Goal: Information Seeking & Learning: Learn about a topic

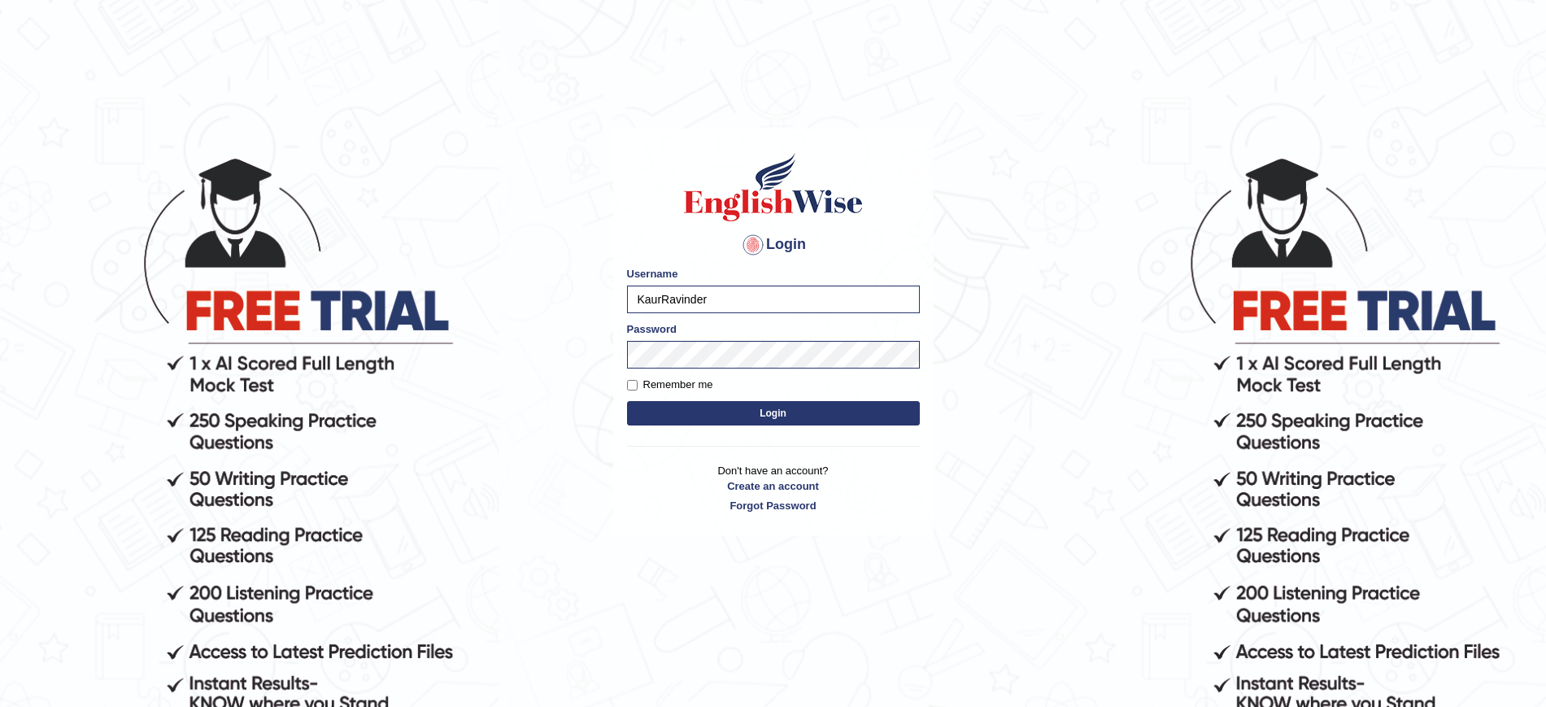
click at [713, 297] on input "KaurRavinder" at bounding box center [773, 299] width 293 height 28
click at [700, 290] on input "KaurRavinder" at bounding box center [773, 299] width 293 height 28
click at [717, 293] on input "KaurRavinder" at bounding box center [773, 299] width 293 height 28
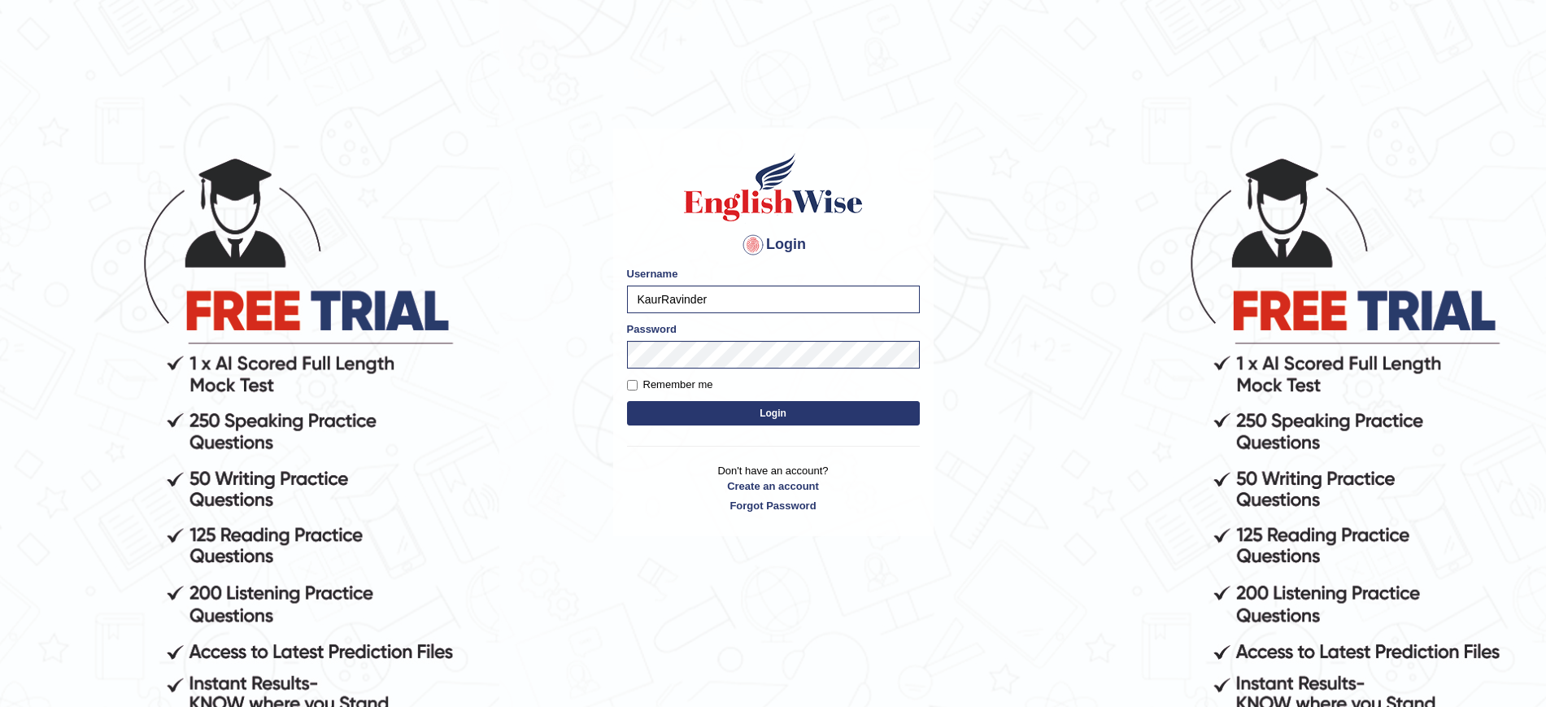
click at [699, 294] on input "KaurRavinder" at bounding box center [773, 299] width 293 height 28
click at [846, 292] on input "KaurRavinder" at bounding box center [773, 299] width 293 height 28
type input "Aqsaanees"
click at [838, 401] on button "Login" at bounding box center [773, 413] width 293 height 24
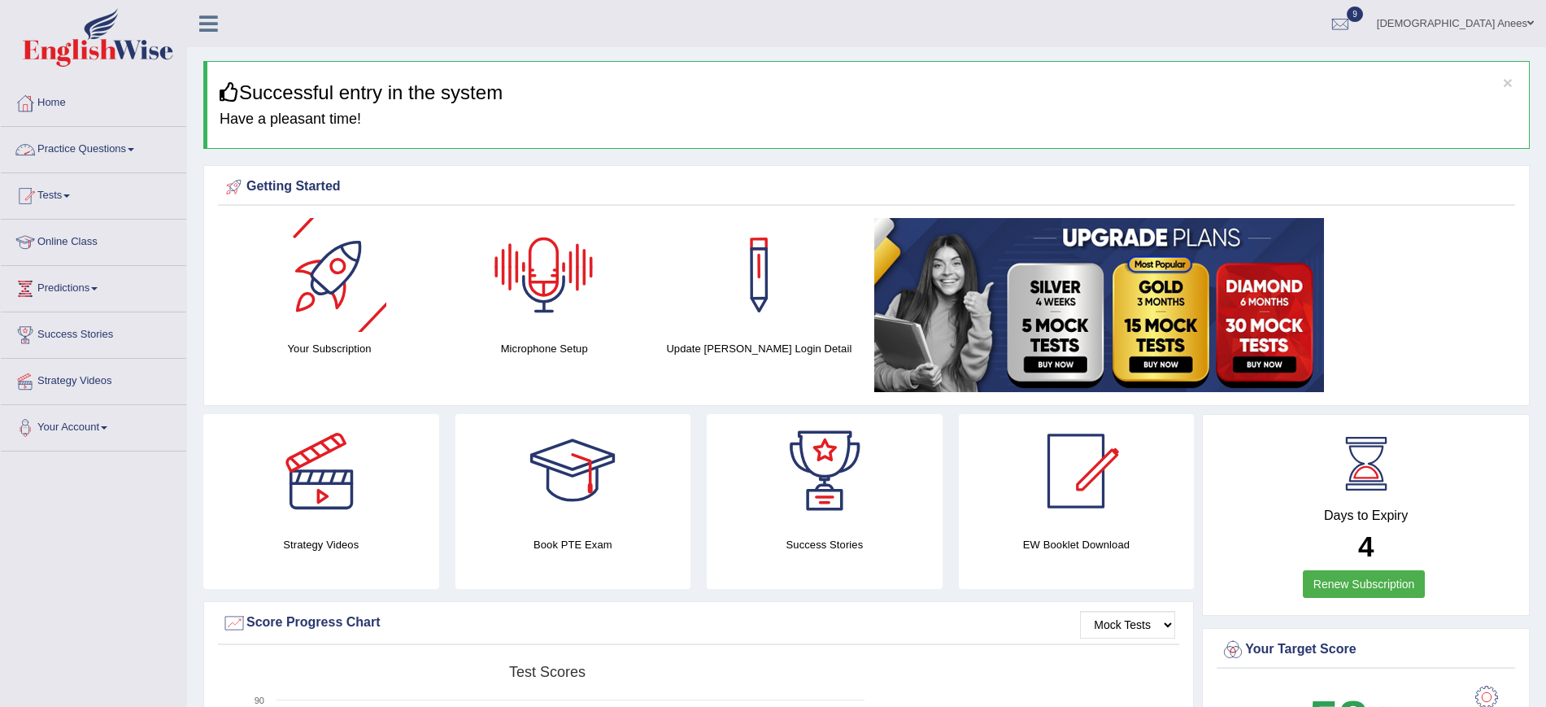
click at [120, 139] on link "Practice Questions" at bounding box center [93, 147] width 185 height 41
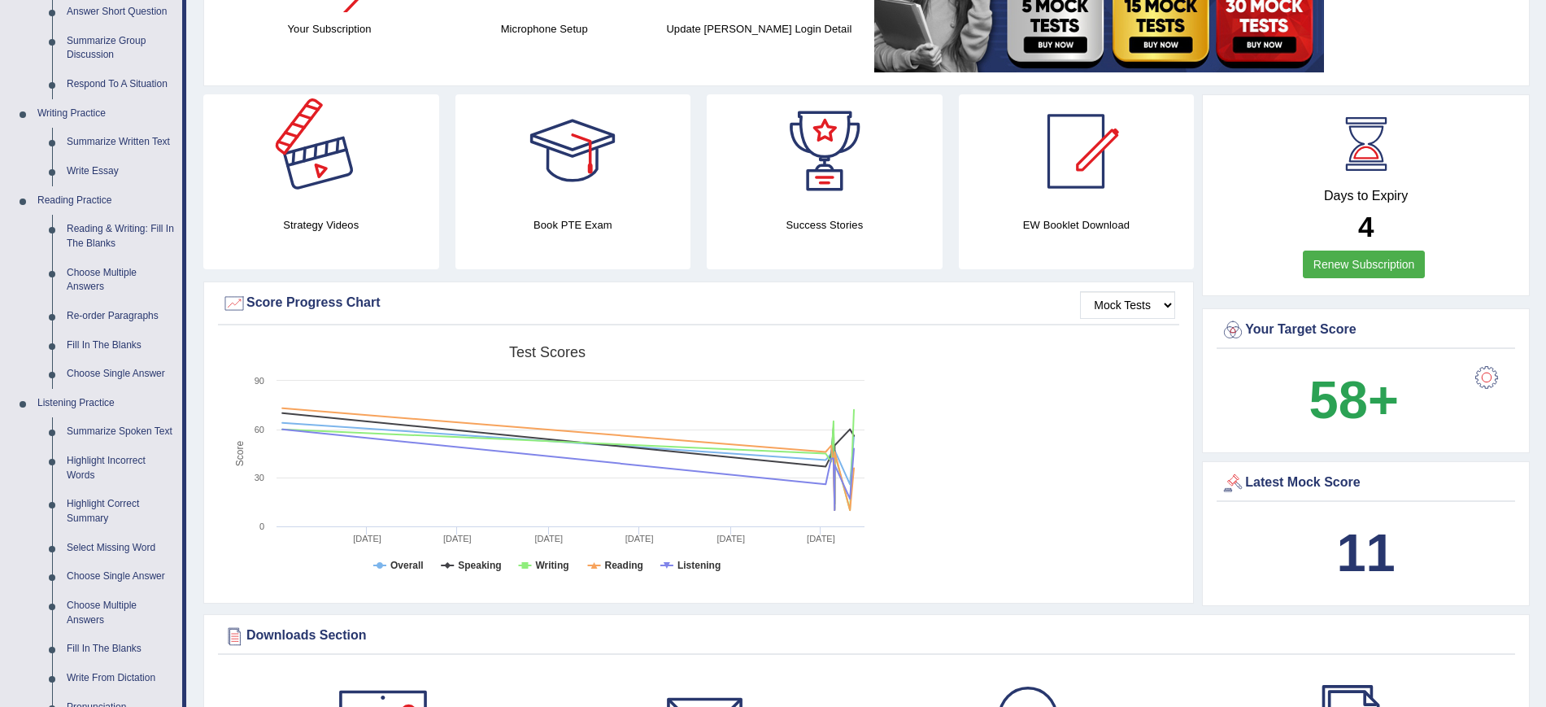
scroll to position [305, 0]
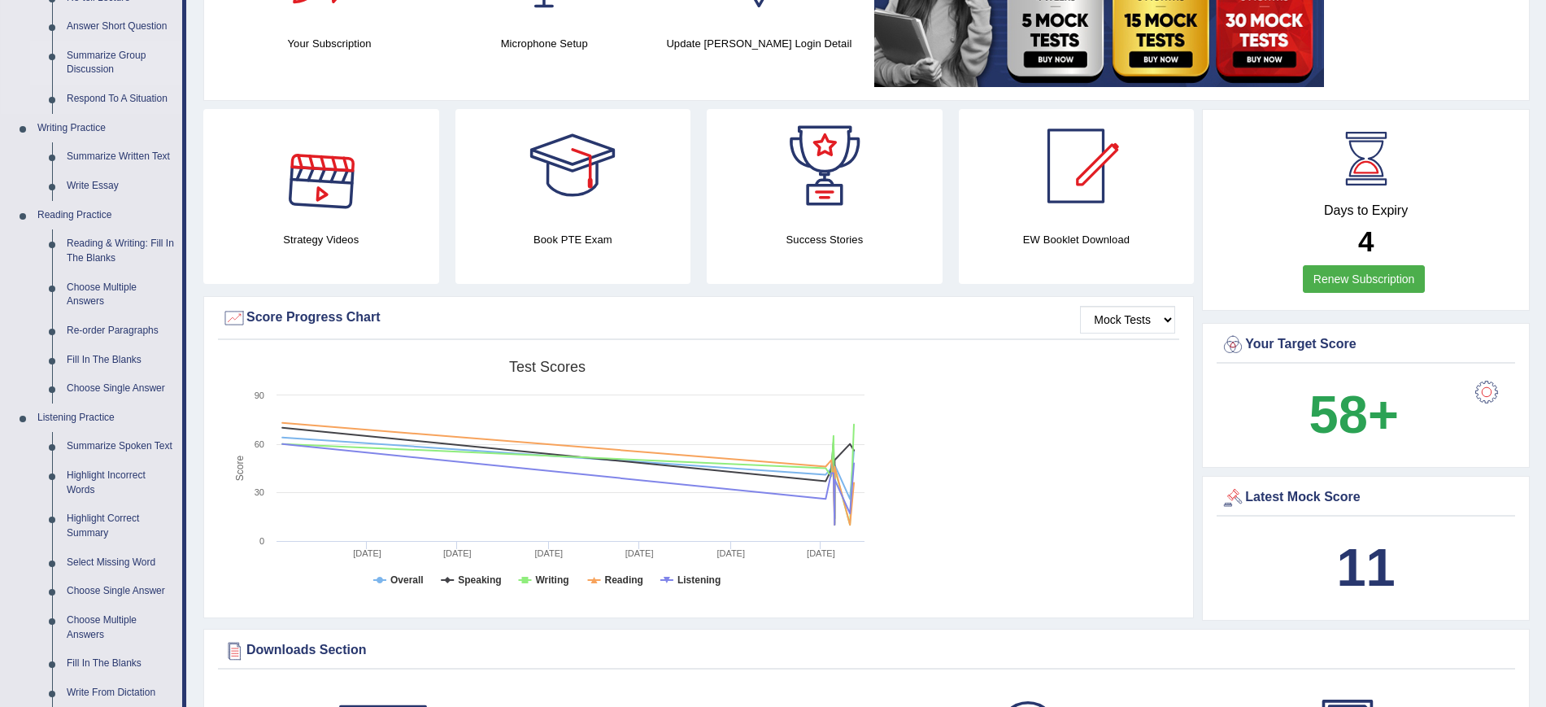
click at [113, 58] on link "Summarize Group Discussion" at bounding box center [120, 62] width 123 height 43
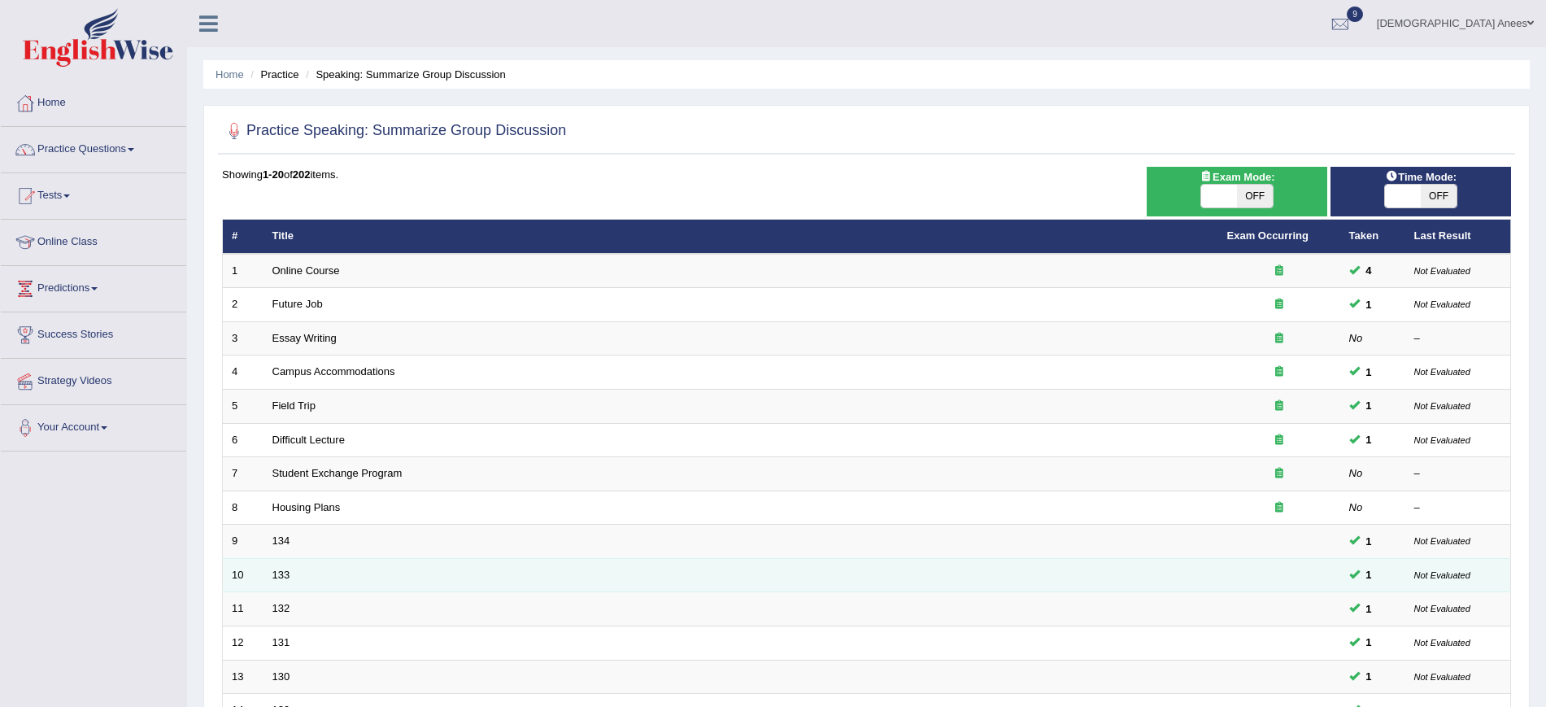
scroll to position [370, 0]
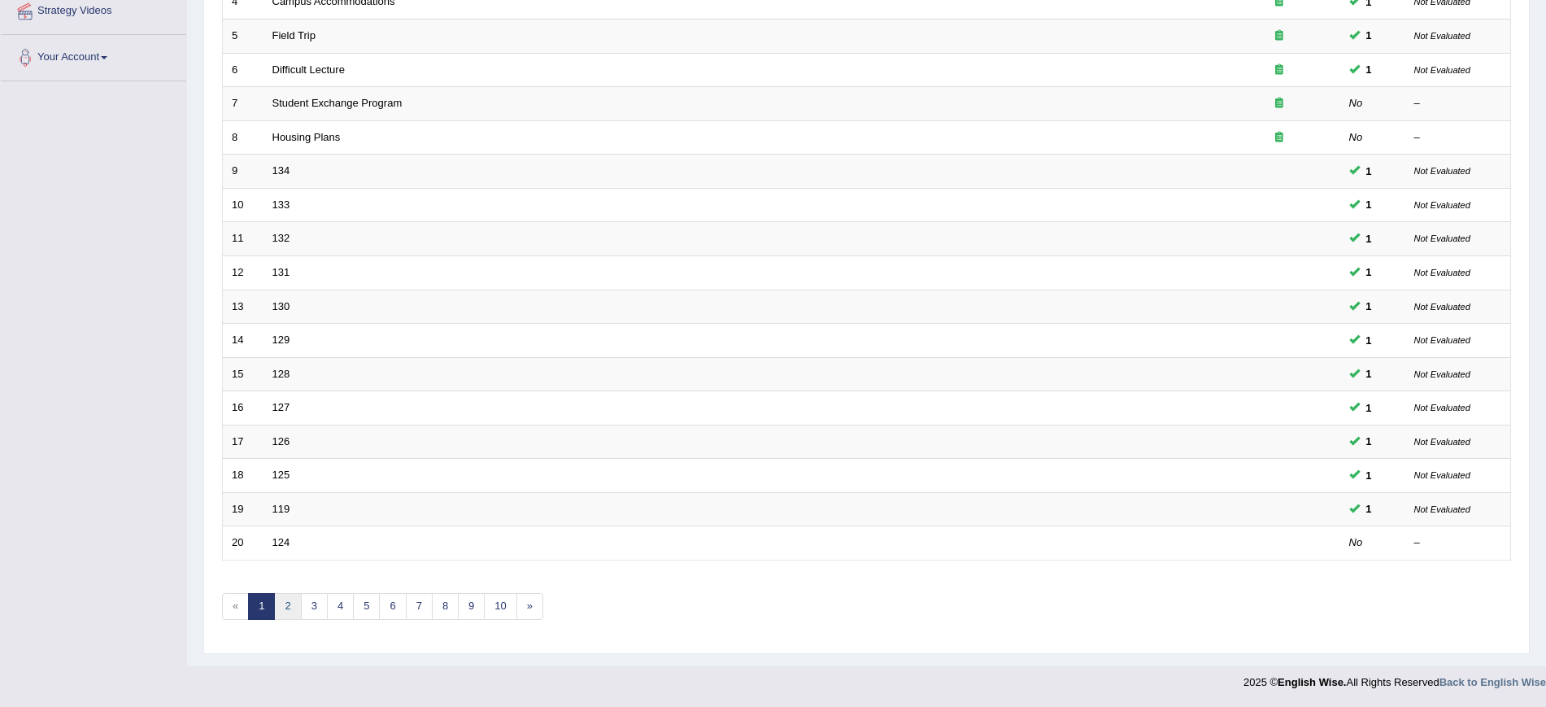
click at [294, 603] on link "2" at bounding box center [287, 606] width 27 height 27
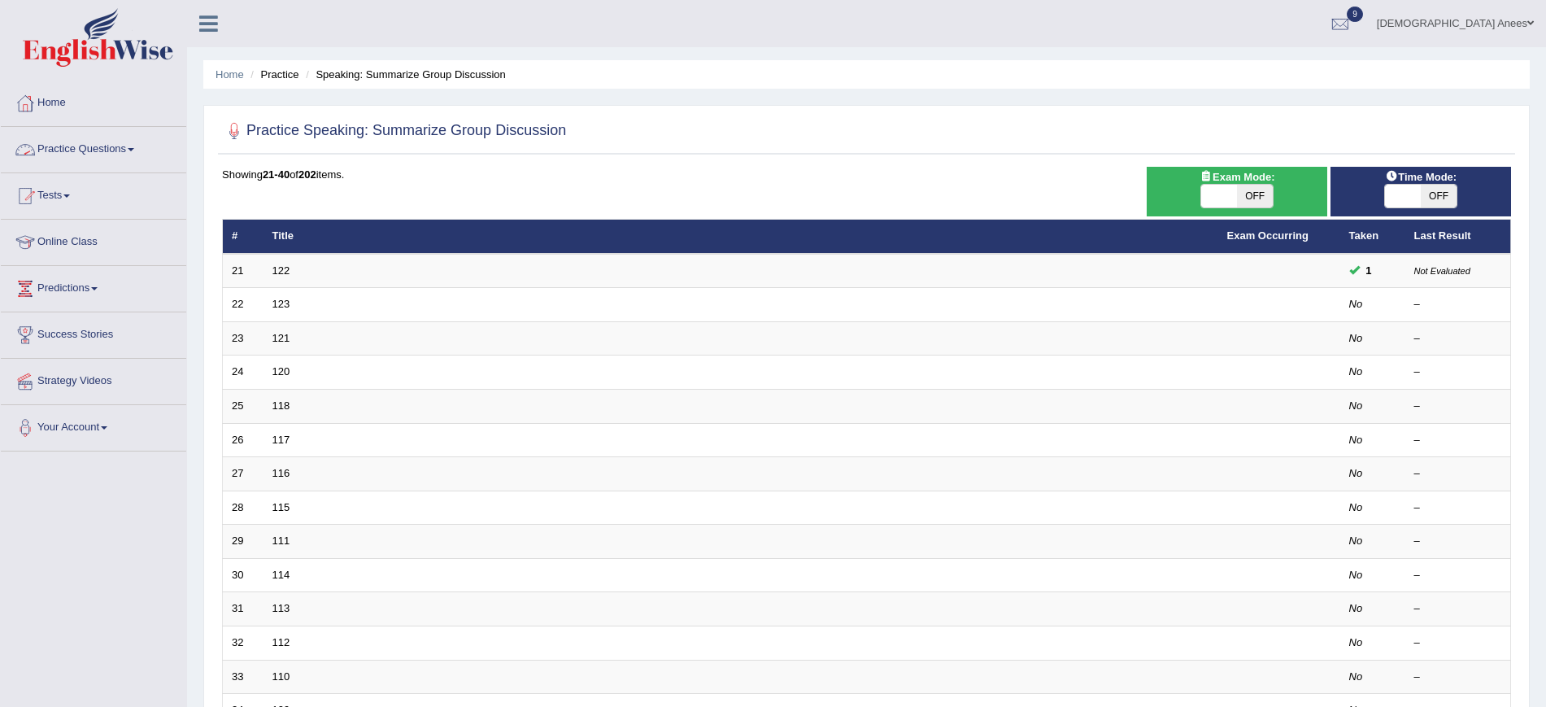
click at [116, 136] on link "Practice Questions" at bounding box center [93, 147] width 185 height 41
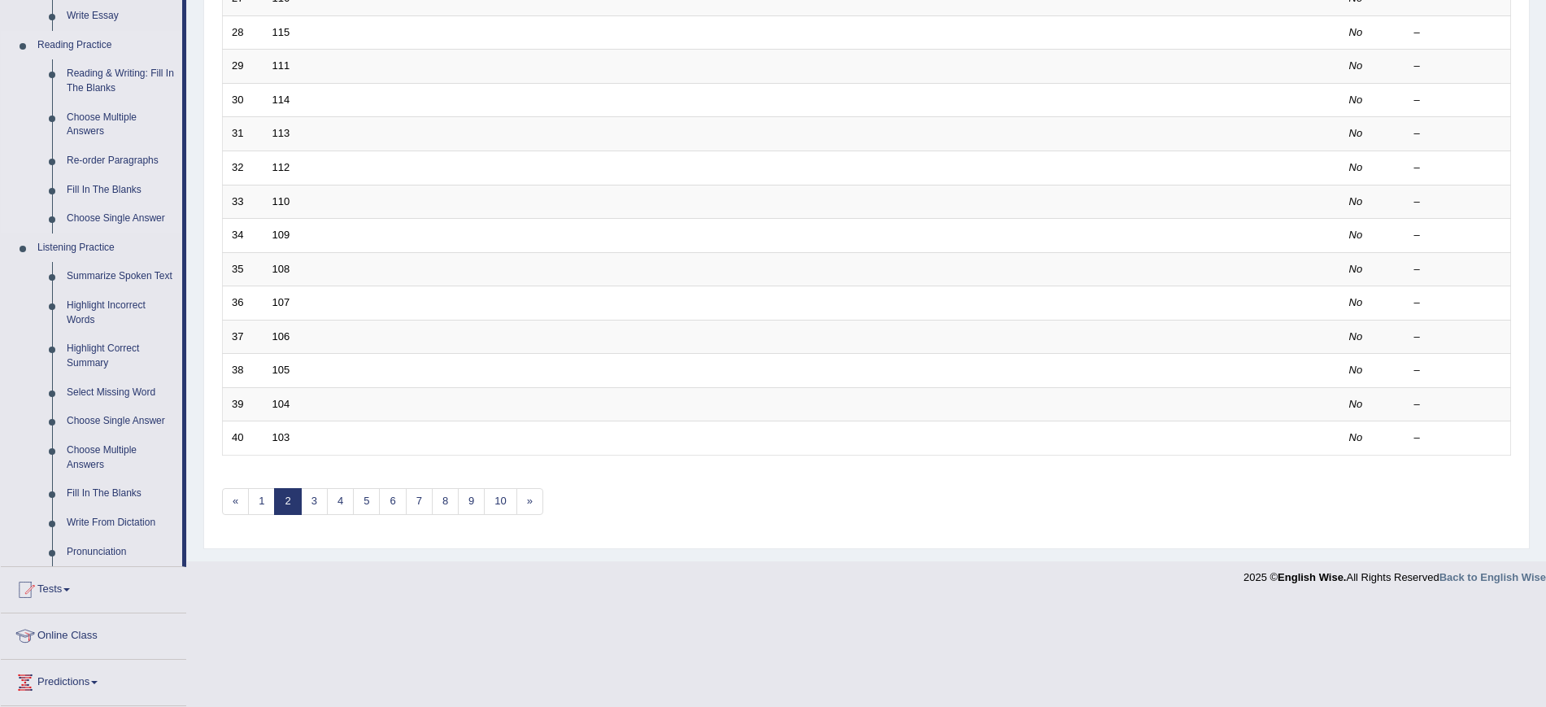
scroll to position [508, 0]
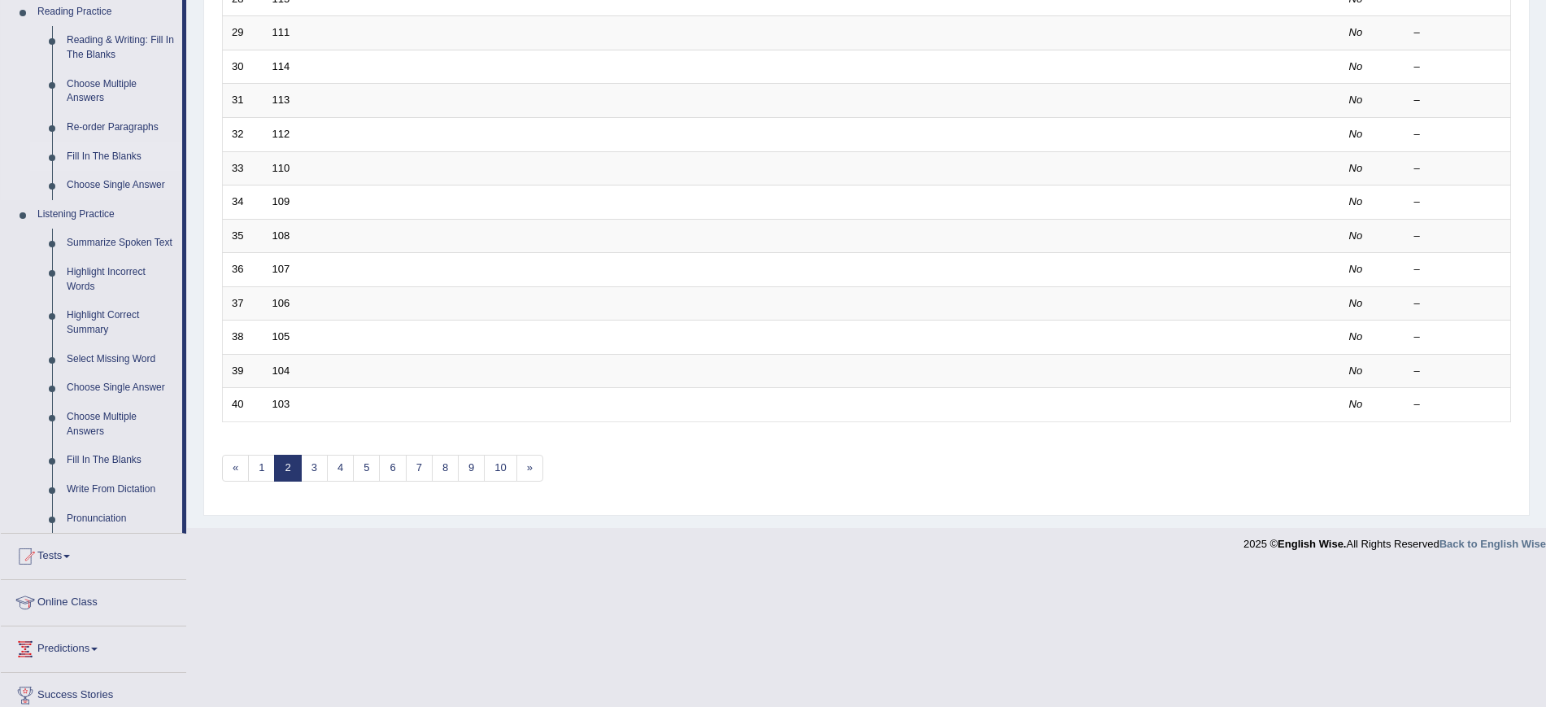
click at [115, 146] on link "Fill In The Blanks" at bounding box center [120, 156] width 123 height 29
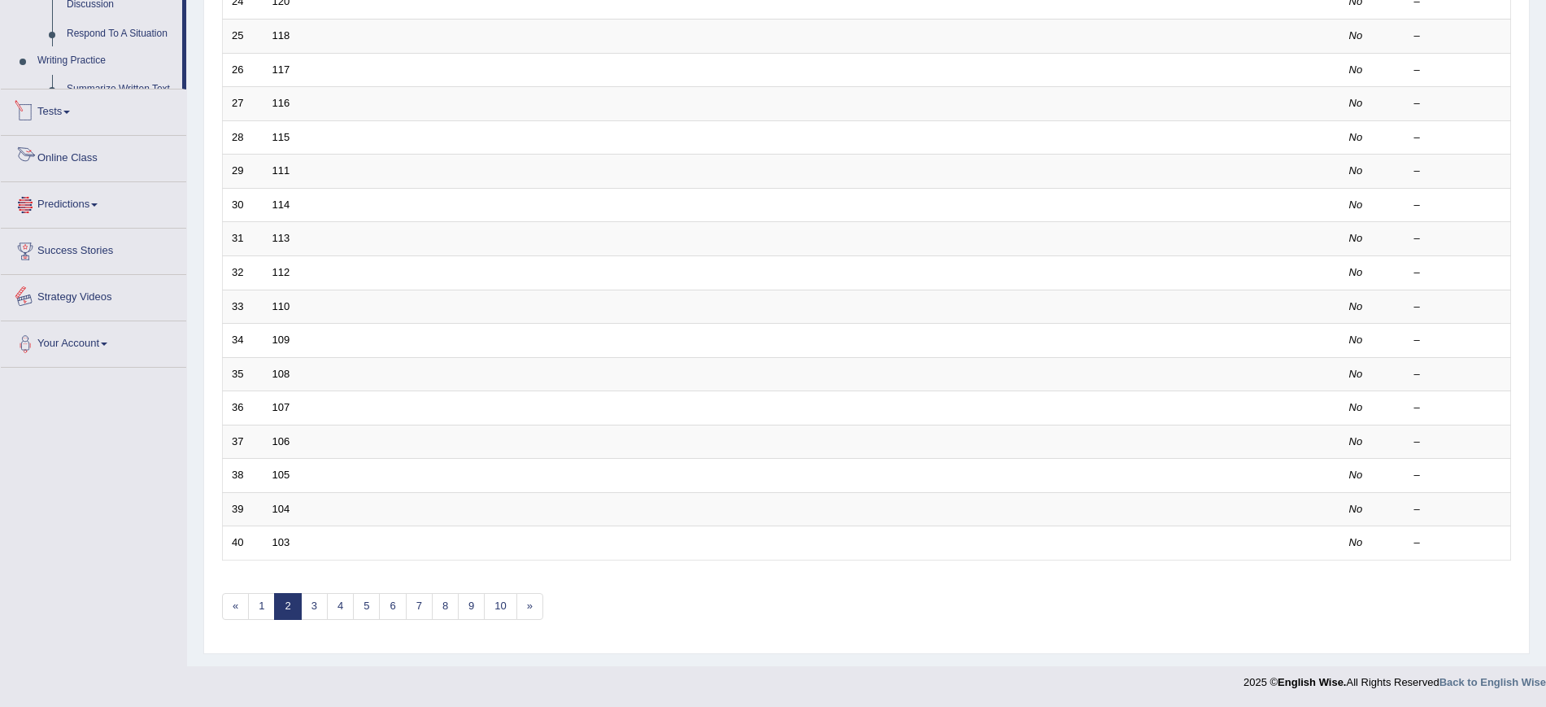
scroll to position [613, 0]
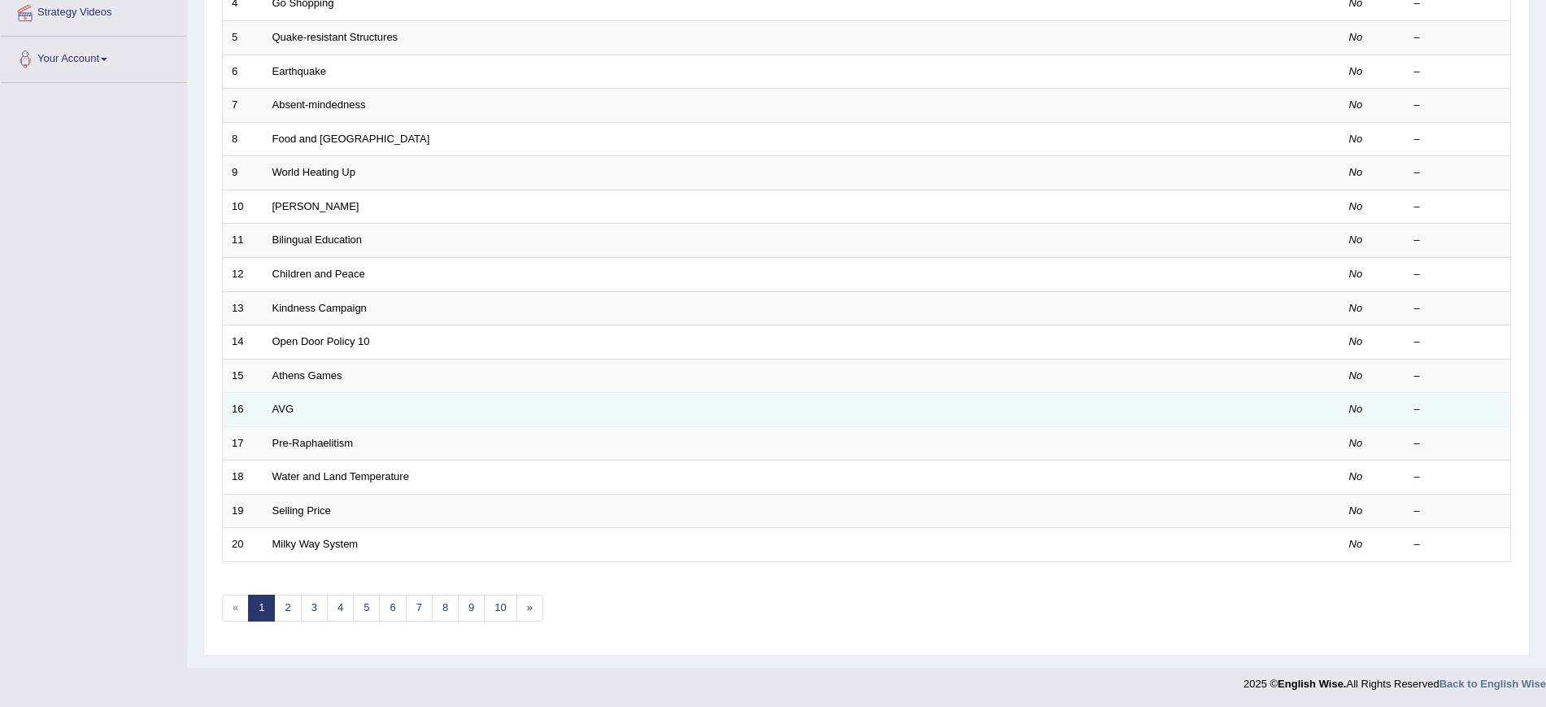
scroll to position [370, 0]
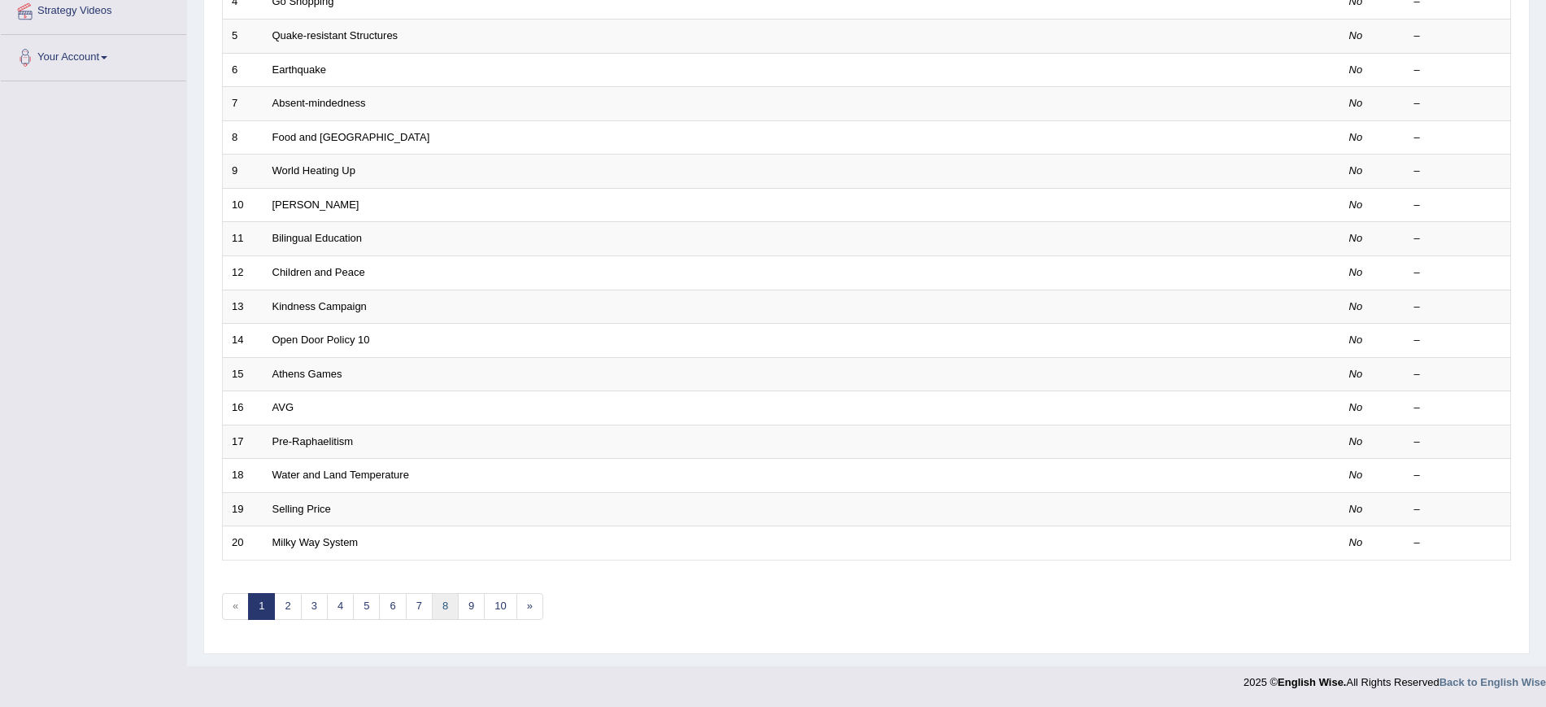
click at [441, 599] on link "8" at bounding box center [445, 606] width 27 height 27
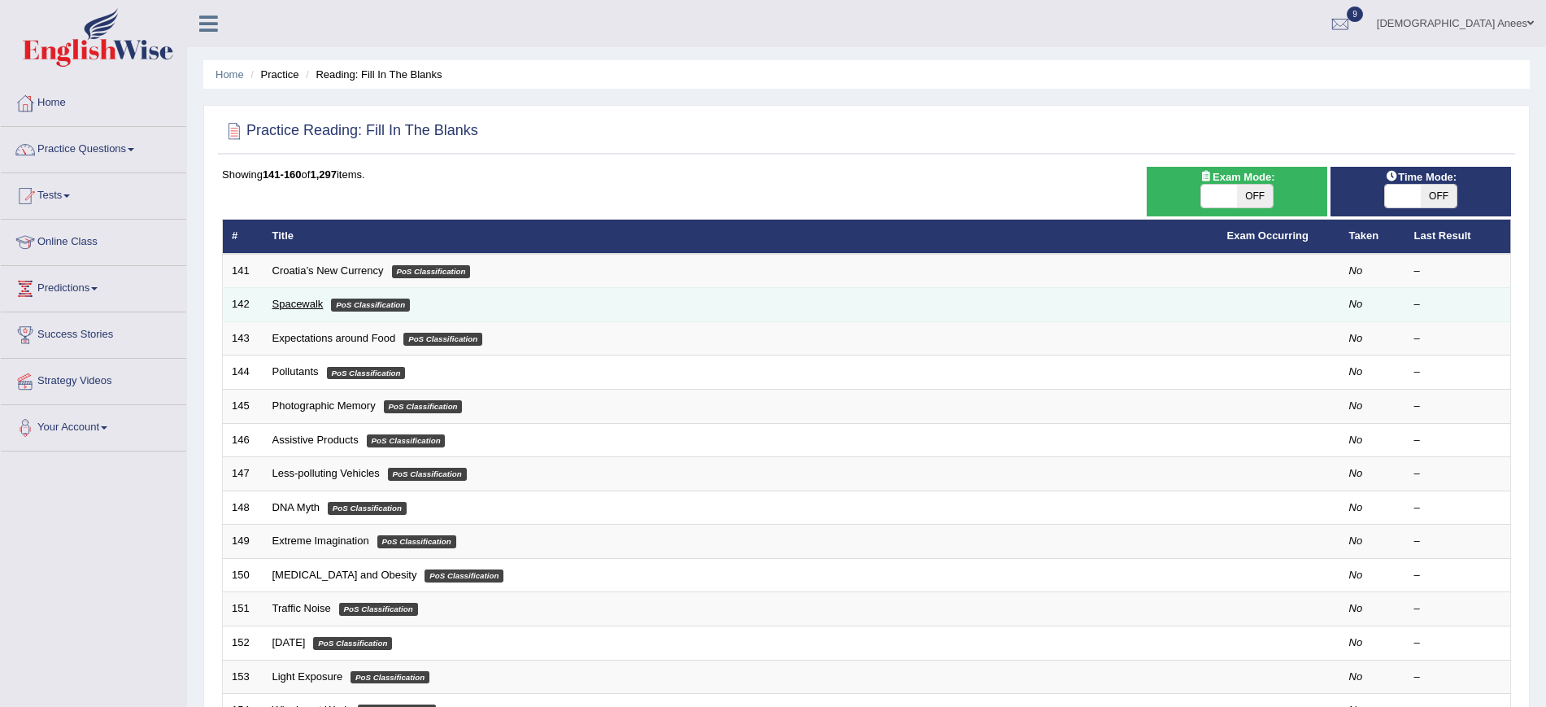
click at [317, 305] on link "Spacewalk" at bounding box center [297, 304] width 51 height 12
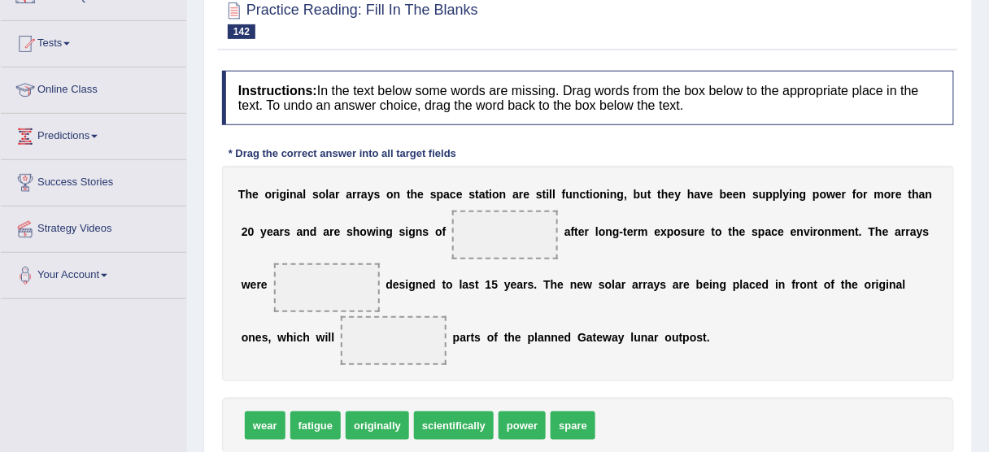
scroll to position [195, 0]
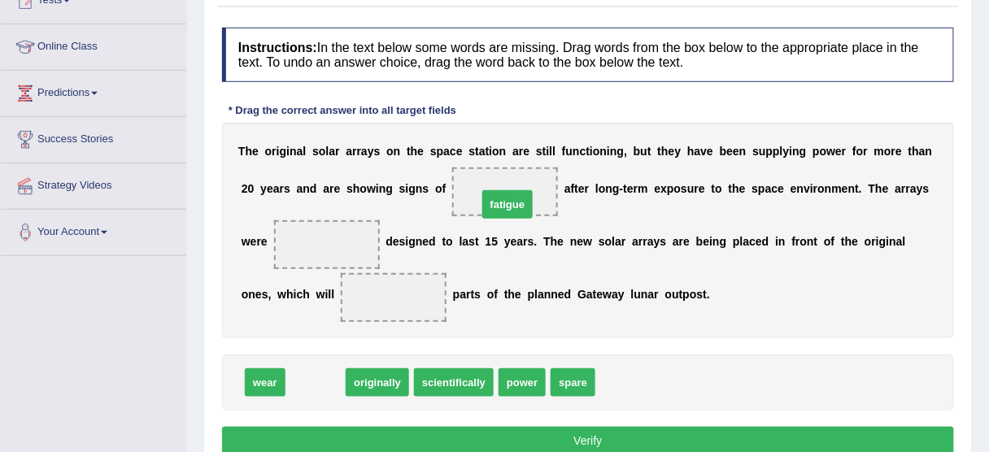
drag, startPoint x: 307, startPoint y: 378, endPoint x: 498, endPoint y: 185, distance: 271.4
click at [499, 191] on span "fatigue" at bounding box center [507, 204] width 51 height 28
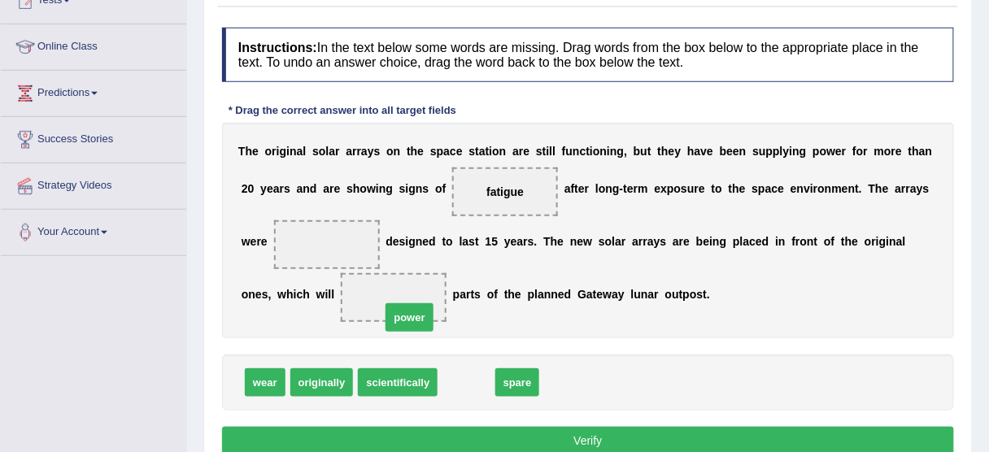
drag, startPoint x: 467, startPoint y: 375, endPoint x: 409, endPoint y: 303, distance: 92.0
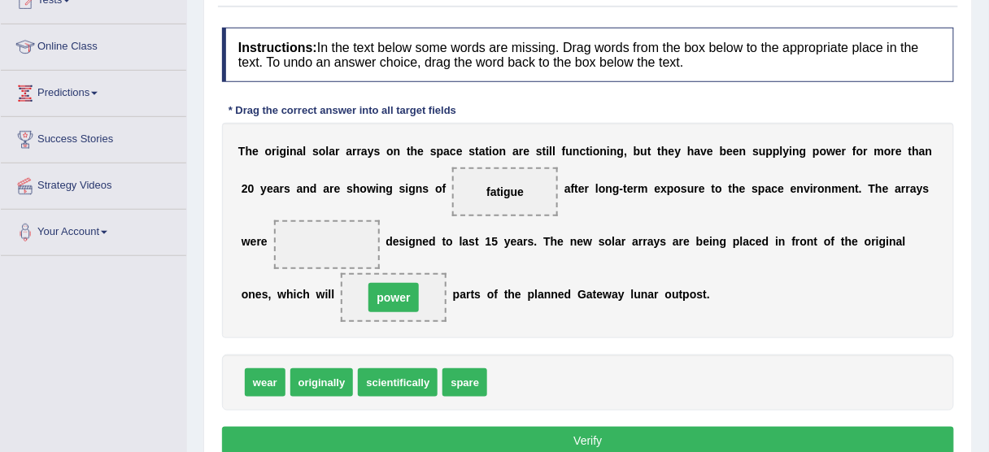
click at [409, 303] on span "power" at bounding box center [393, 297] width 50 height 29
drag, startPoint x: 465, startPoint y: 379, endPoint x: 403, endPoint y: 300, distance: 100.2
click at [403, 300] on span "spare" at bounding box center [393, 297] width 46 height 29
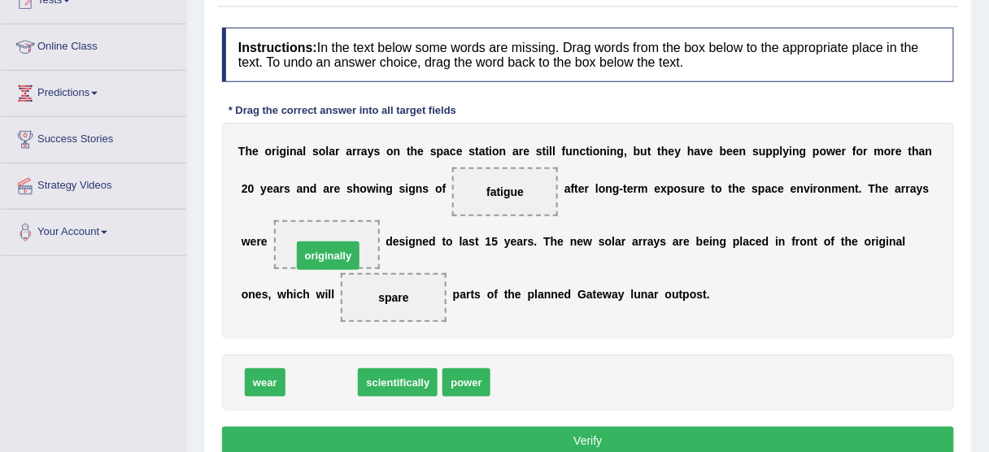
drag, startPoint x: 317, startPoint y: 358, endPoint x: 323, endPoint y: 254, distance: 104.2
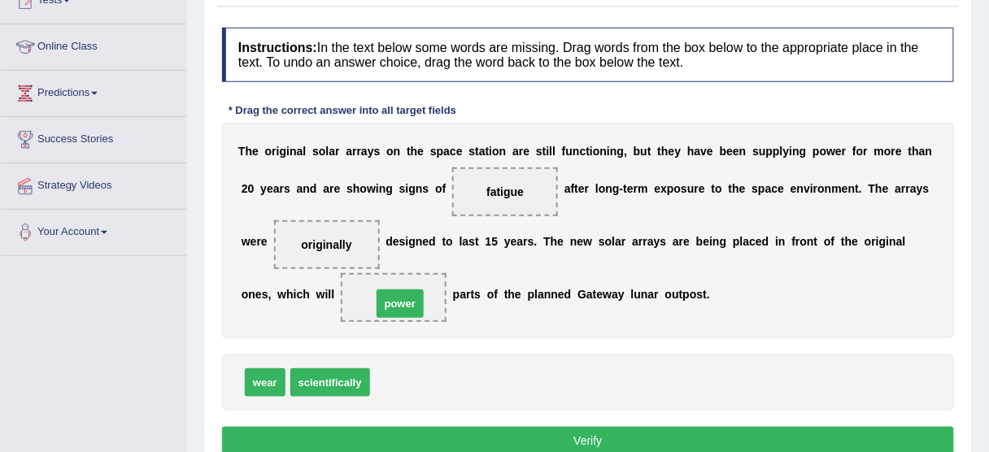
drag, startPoint x: 398, startPoint y: 376, endPoint x: 400, endPoint y: 296, distance: 79.7
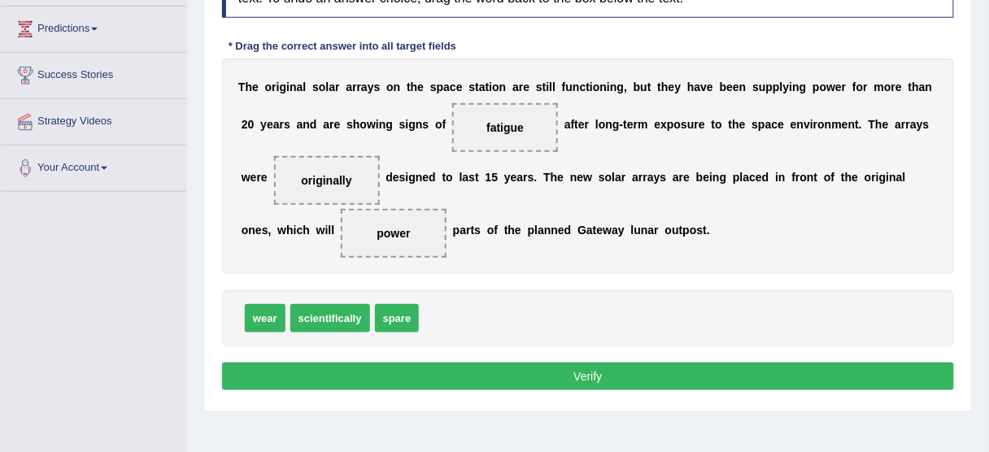
scroll to position [260, 0]
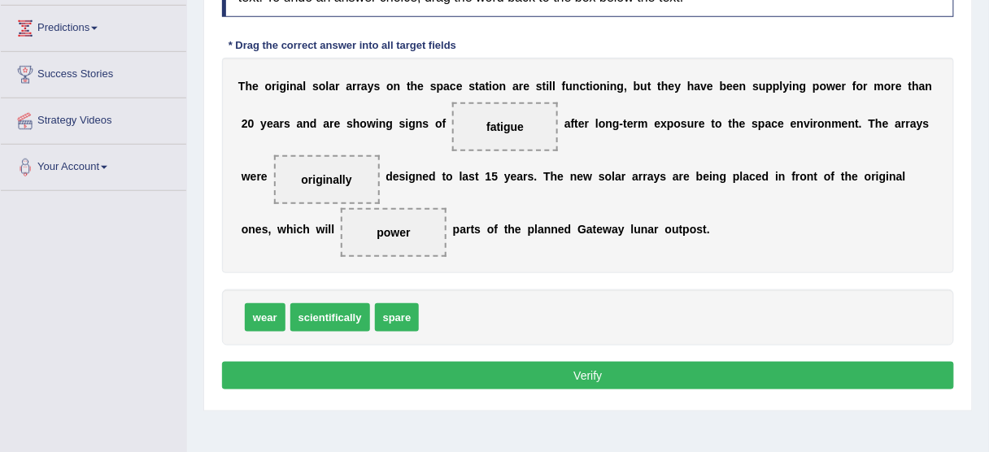
click at [557, 367] on button "Verify" at bounding box center [588, 376] width 732 height 28
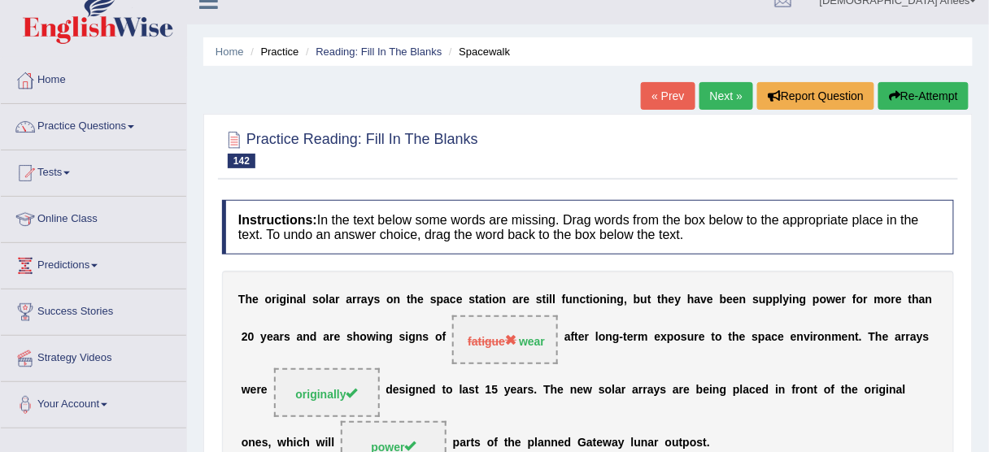
scroll to position [0, 0]
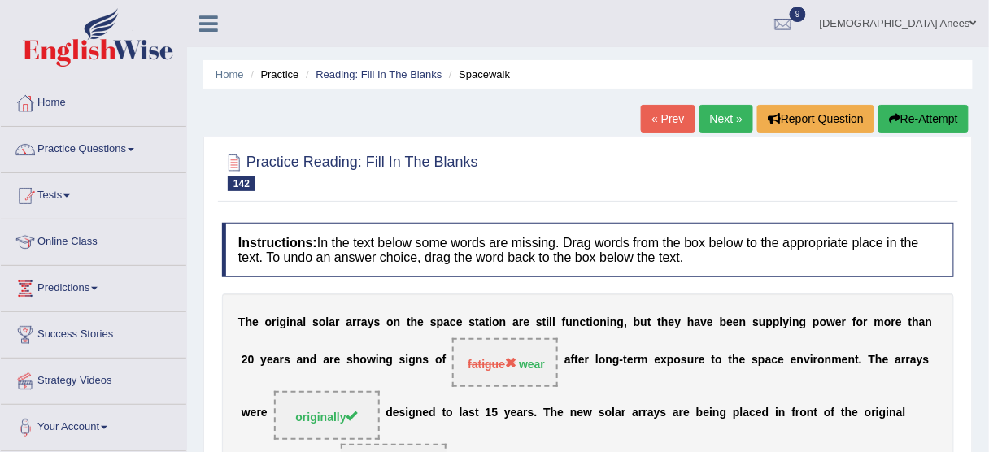
click at [729, 122] on link "Next »" at bounding box center [726, 119] width 54 height 28
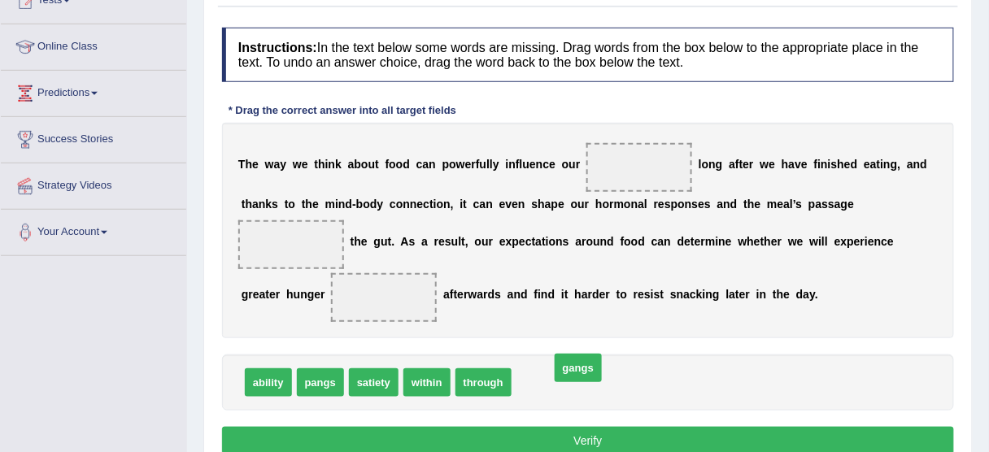
drag, startPoint x: 546, startPoint y: 380, endPoint x: 584, endPoint y: 365, distance: 40.9
click at [584, 364] on div "ability pangs satiety within through gangs" at bounding box center [588, 383] width 732 height 56
click at [516, 384] on span "gangs" at bounding box center [539, 382] width 47 height 28
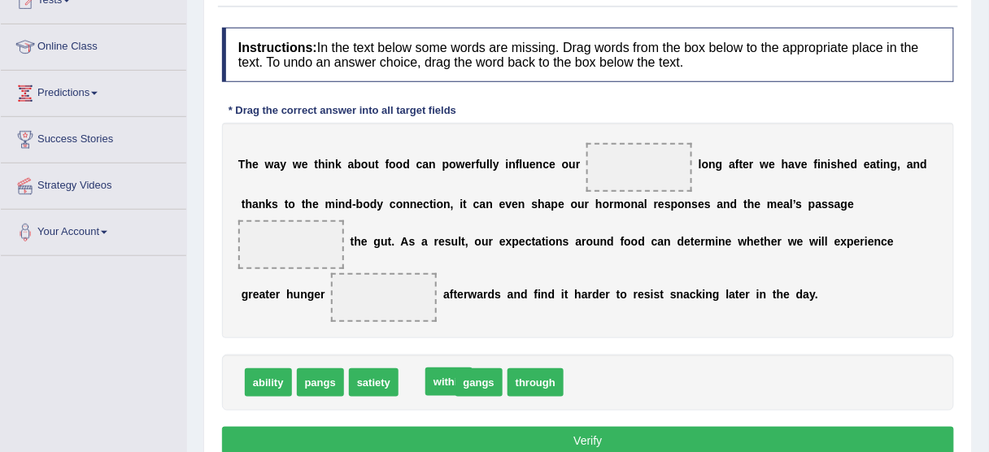
drag, startPoint x: 434, startPoint y: 385, endPoint x: 456, endPoint y: 384, distance: 22.0
click at [456, 384] on span "through" at bounding box center [483, 382] width 56 height 28
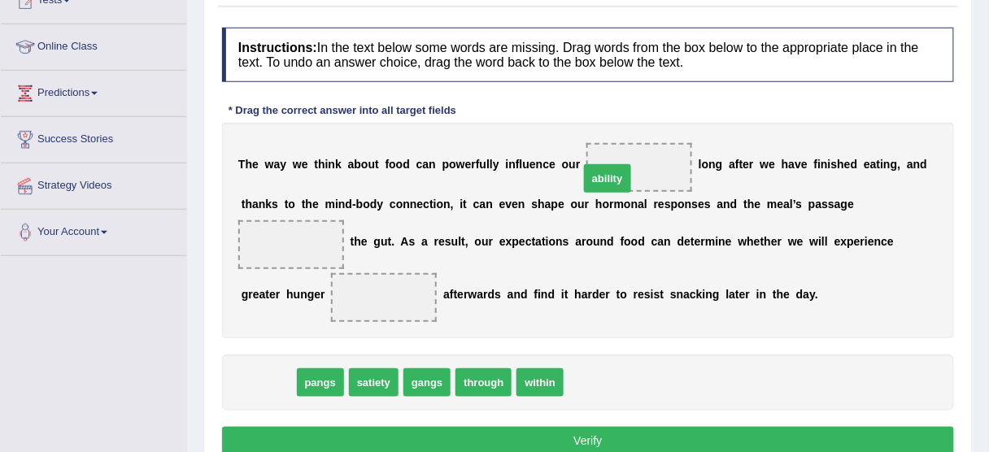
drag, startPoint x: 260, startPoint y: 384, endPoint x: 599, endPoint y: 180, distance: 395.8
click at [599, 179] on span at bounding box center [639, 167] width 106 height 49
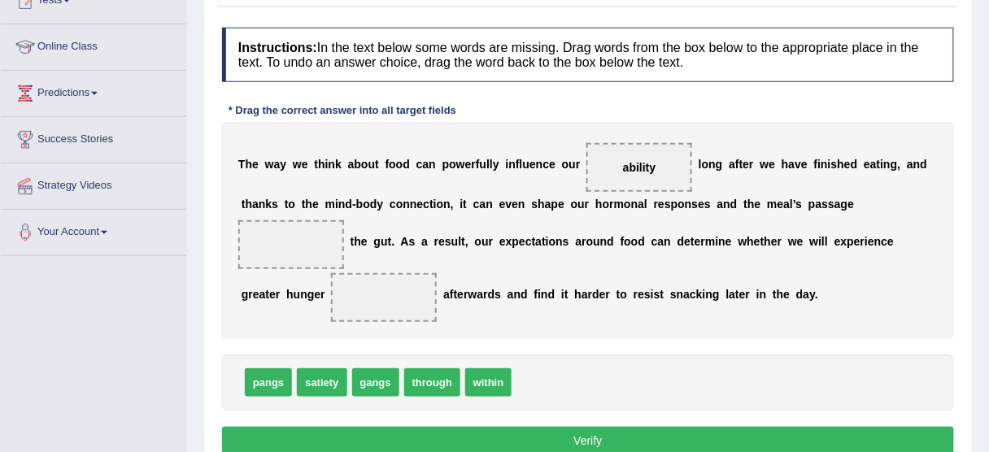
click at [603, 306] on div "T h e w a y w e t h i n k a b o u t f o o d c a n p o w e r f u l l y i n f l u…" at bounding box center [588, 231] width 732 height 216
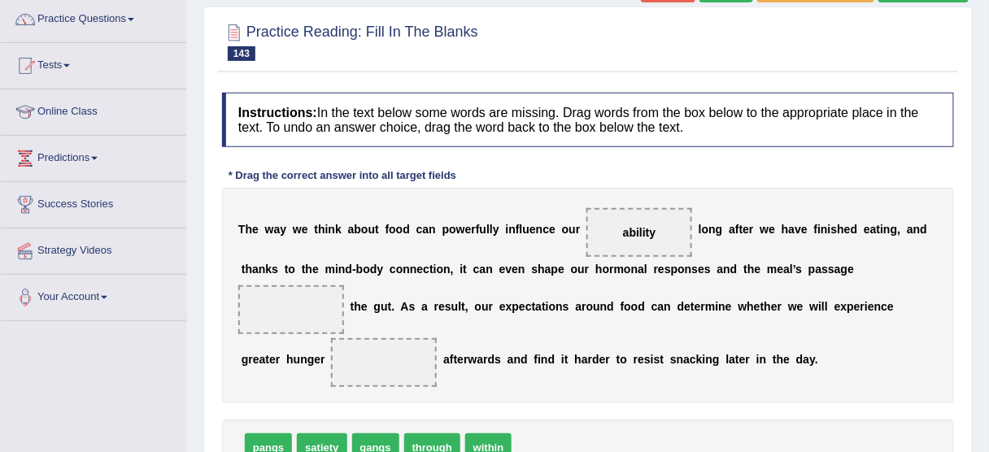
scroll to position [195, 0]
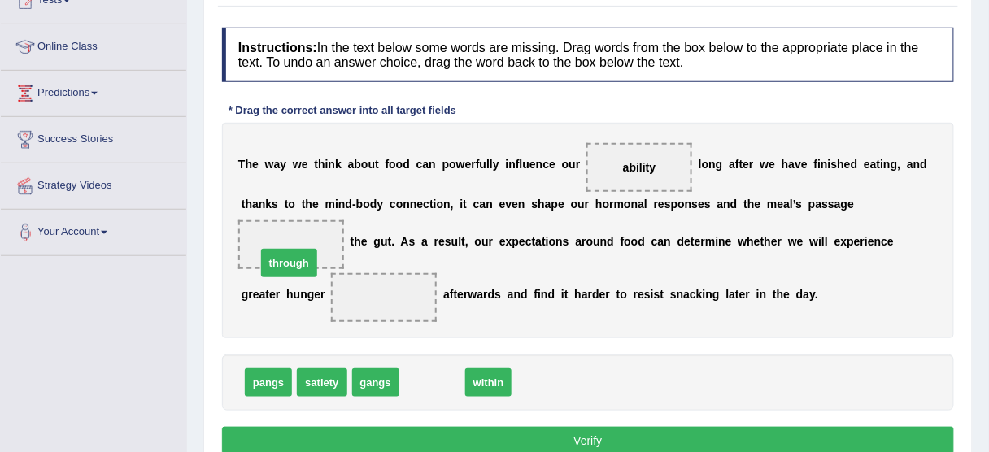
drag, startPoint x: 433, startPoint y: 380, endPoint x: 295, endPoint y: 248, distance: 190.4
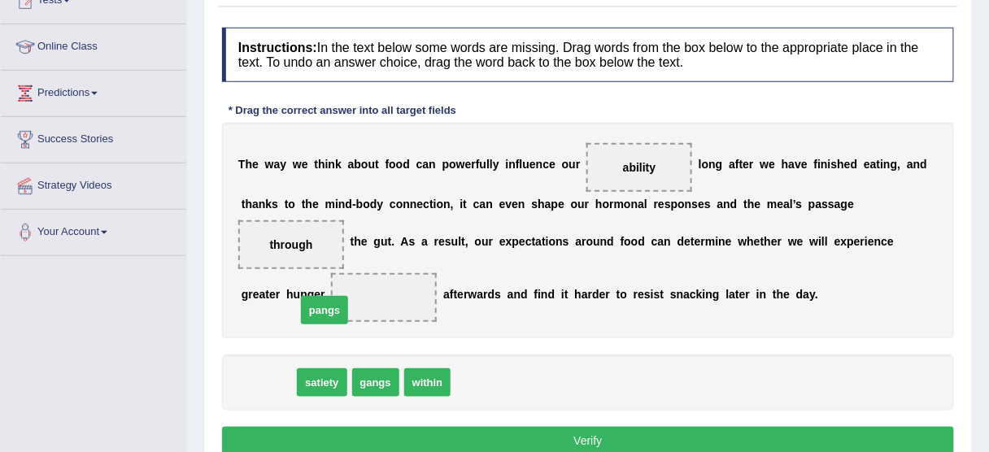
drag, startPoint x: 272, startPoint y: 385, endPoint x: 328, endPoint y: 313, distance: 91.6
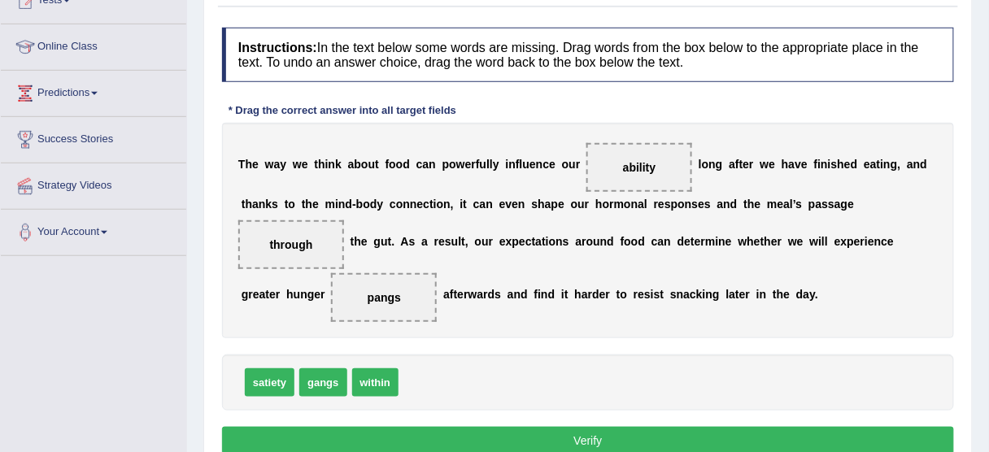
click at [552, 431] on button "Verify" at bounding box center [588, 441] width 732 height 28
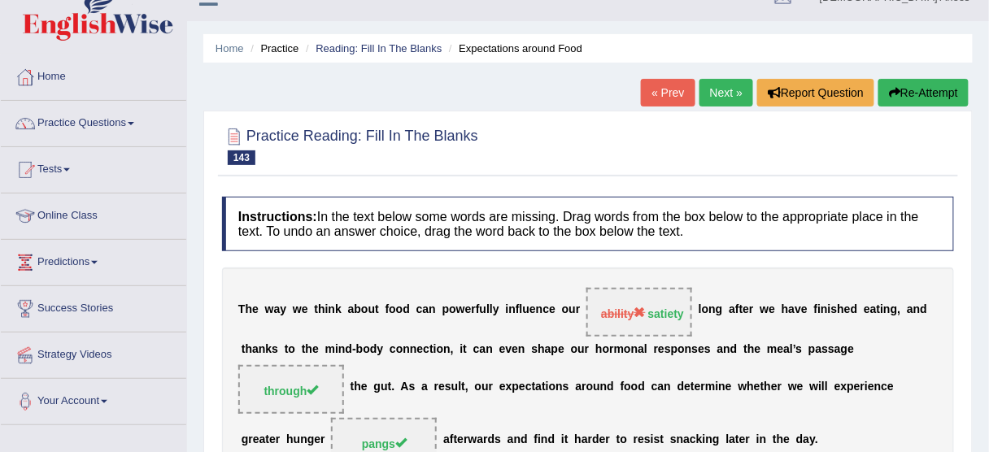
scroll to position [0, 0]
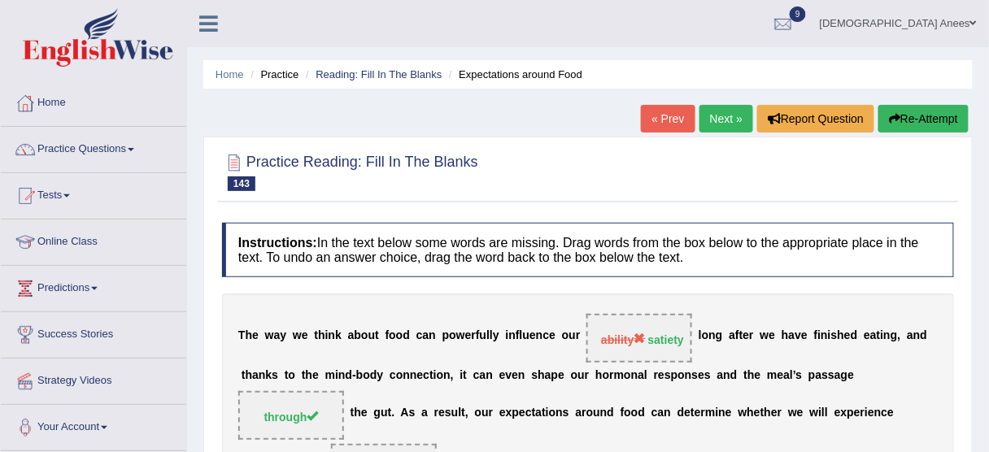
click at [703, 117] on link "Next »" at bounding box center [726, 119] width 54 height 28
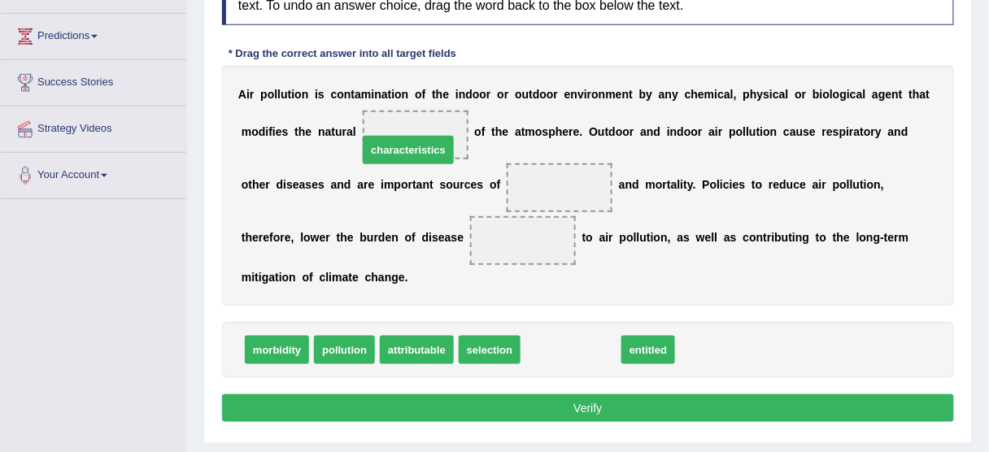
drag, startPoint x: 578, startPoint y: 341, endPoint x: 419, endPoint y: 133, distance: 262.2
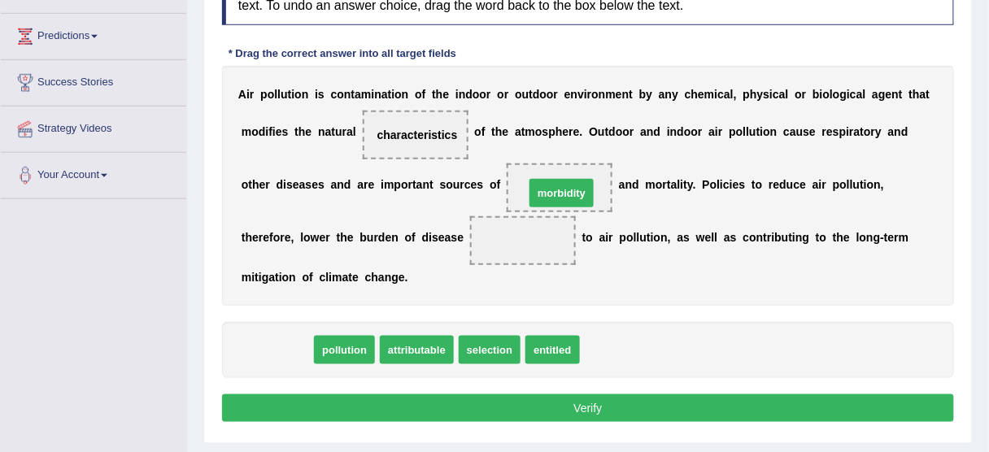
drag, startPoint x: 268, startPoint y: 342, endPoint x: 573, endPoint y: 187, distance: 341.9
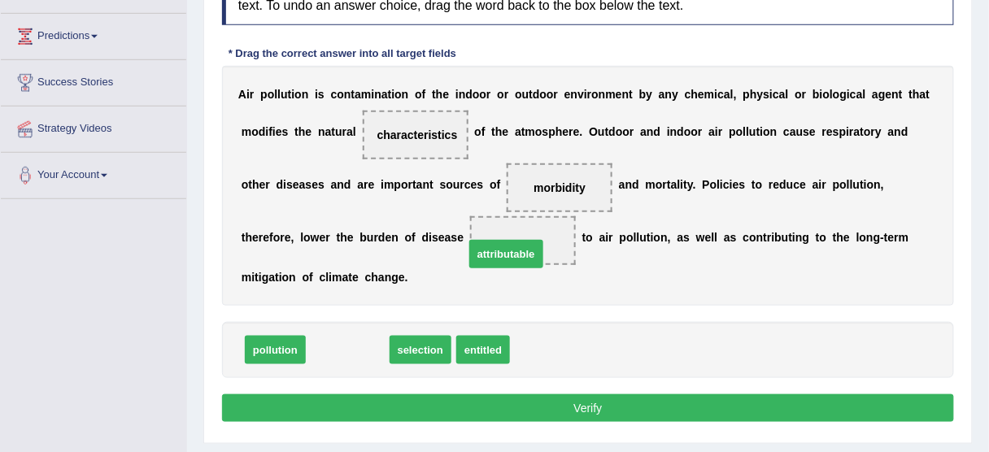
drag, startPoint x: 336, startPoint y: 339, endPoint x: 498, endPoint y: 237, distance: 192.2
click at [498, 240] on span "attributable" at bounding box center [506, 254] width 74 height 28
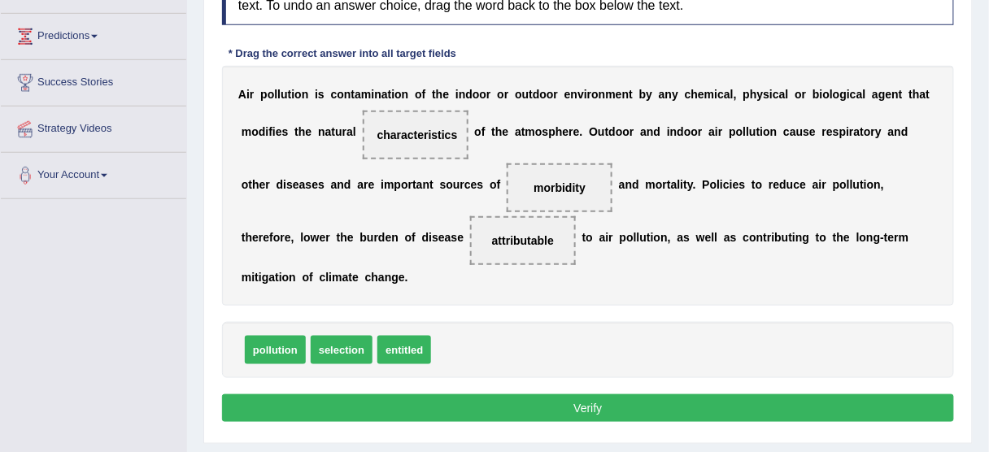
click at [579, 397] on button "Verify" at bounding box center [588, 408] width 732 height 28
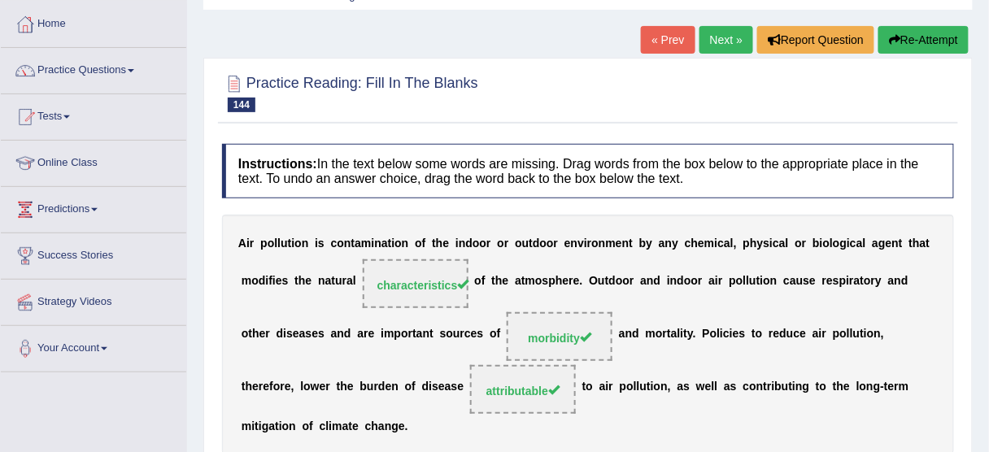
scroll to position [57, 0]
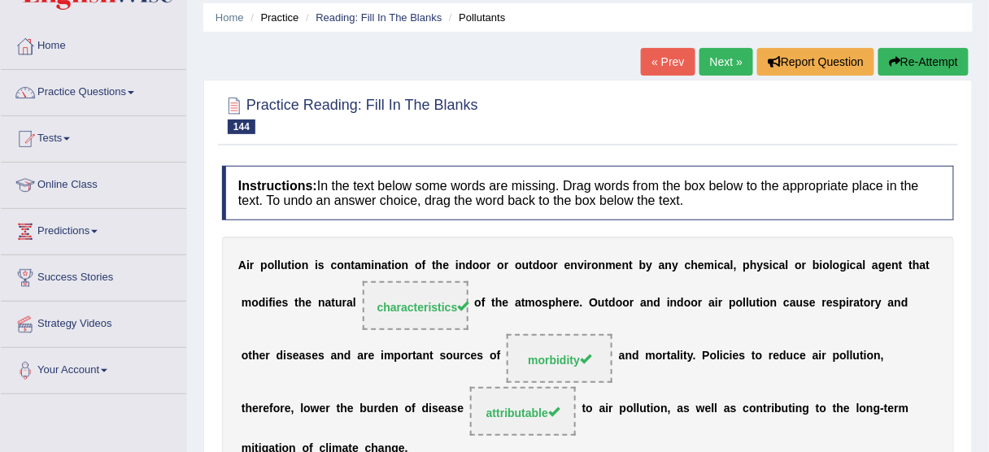
drag, startPoint x: 720, startPoint y: 69, endPoint x: 678, endPoint y: 63, distance: 42.0
click at [721, 69] on link "Next »" at bounding box center [726, 62] width 54 height 28
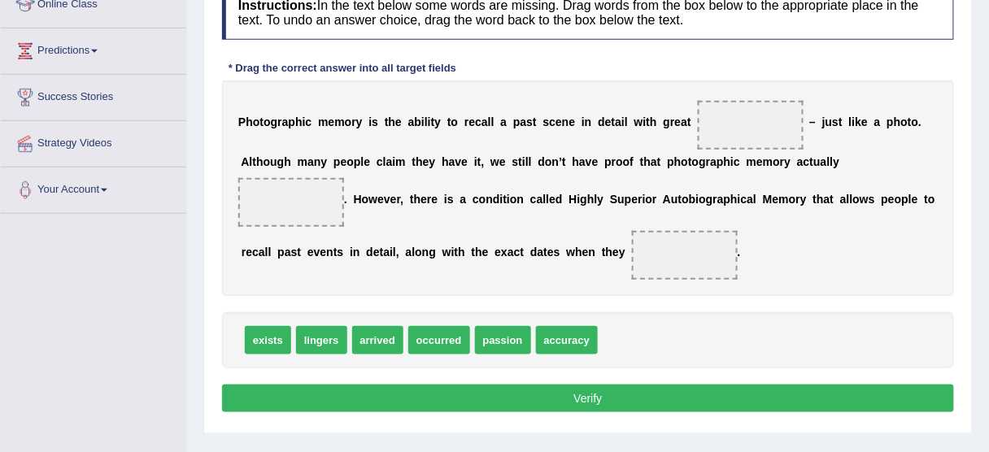
scroll to position [260, 0]
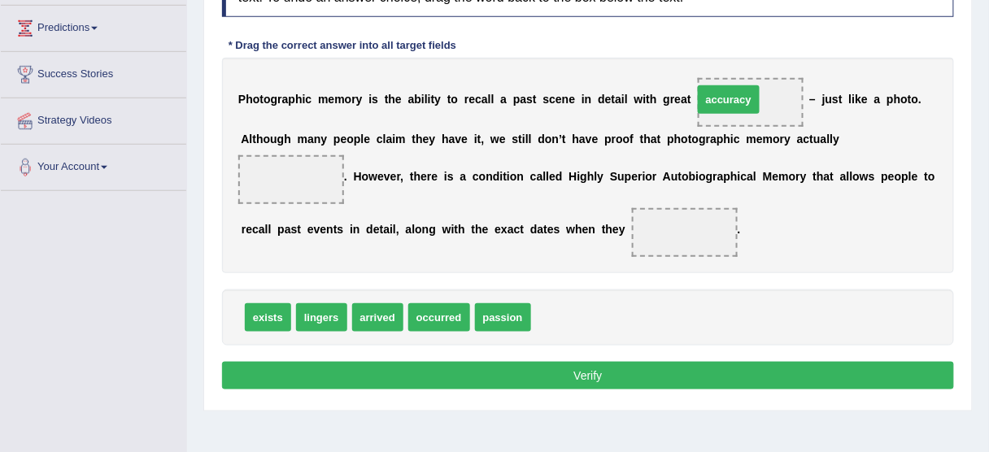
drag, startPoint x: 555, startPoint y: 311, endPoint x: 719, endPoint y: 97, distance: 270.3
click at [720, 98] on span "accuracy" at bounding box center [750, 102] width 66 height 29
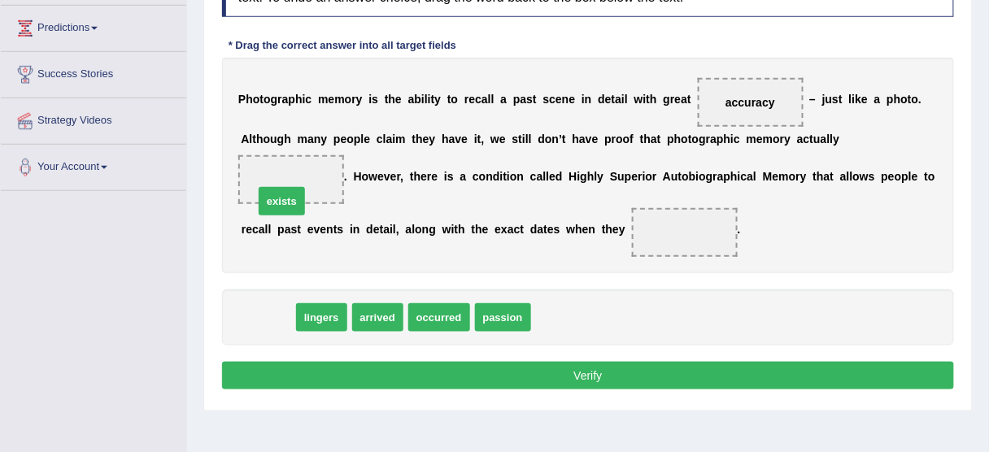
drag, startPoint x: 270, startPoint y: 316, endPoint x: 287, endPoint y: 190, distance: 127.2
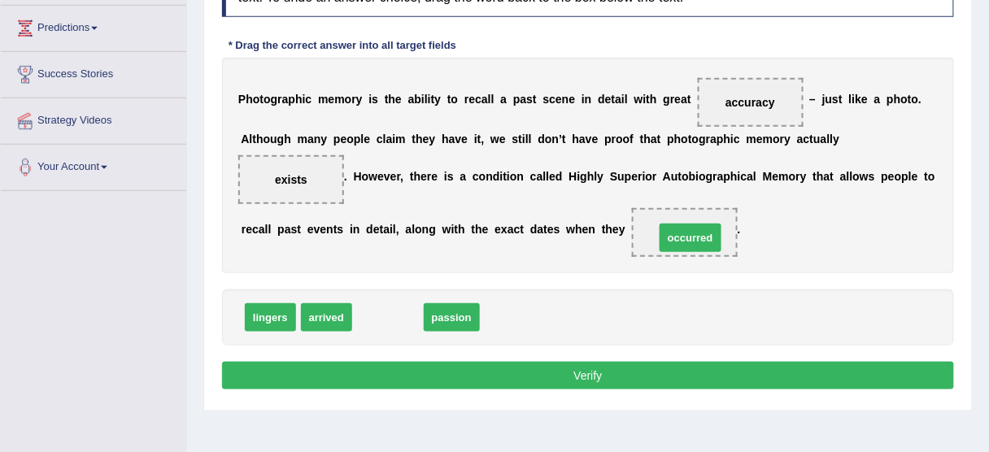
drag, startPoint x: 385, startPoint y: 315, endPoint x: 685, endPoint y: 227, distance: 311.9
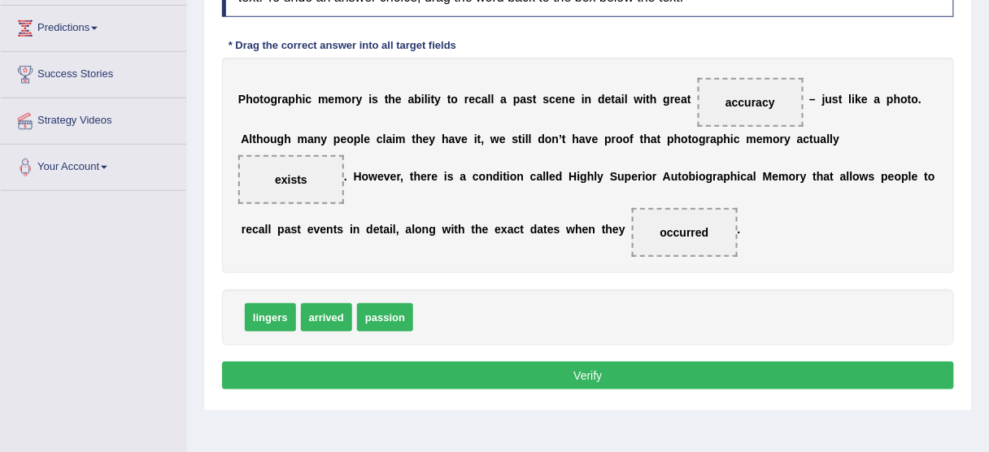
click at [629, 364] on button "Verify" at bounding box center [588, 376] width 732 height 28
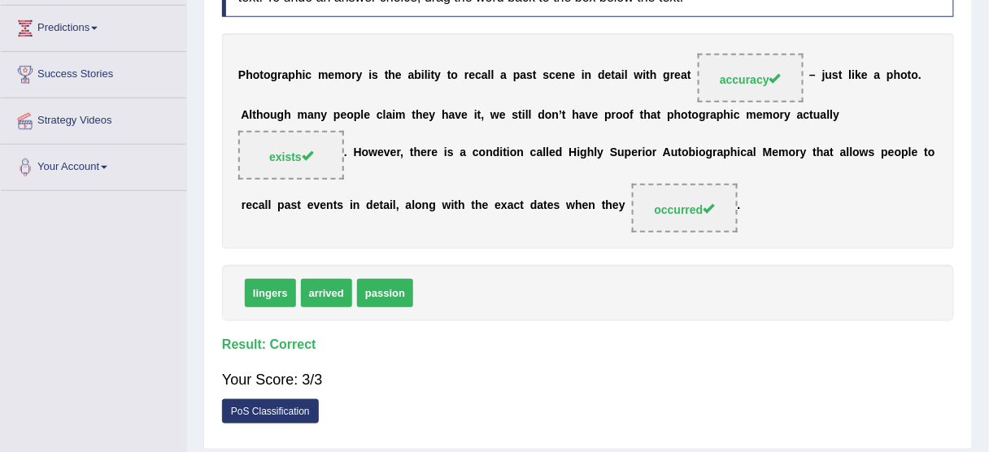
scroll to position [195, 0]
